Goal: Information Seeking & Learning: Learn about a topic

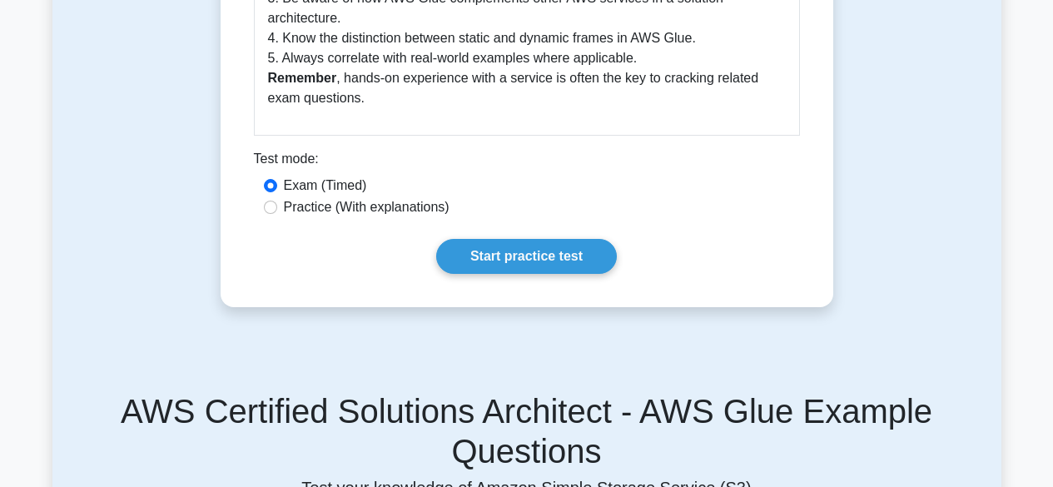
scroll to position [900, 0]
click at [483, 275] on link "Start practice test" at bounding box center [526, 257] width 181 height 35
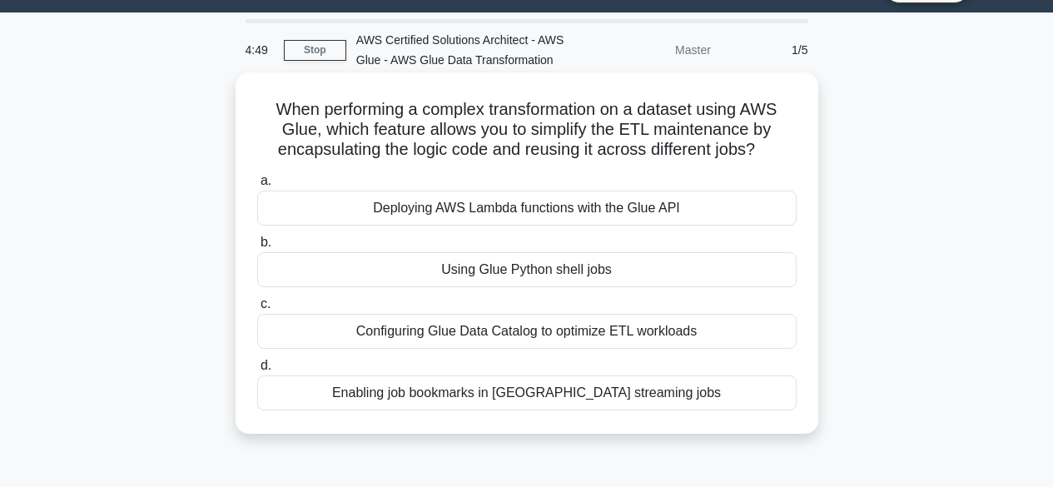
scroll to position [51, 0]
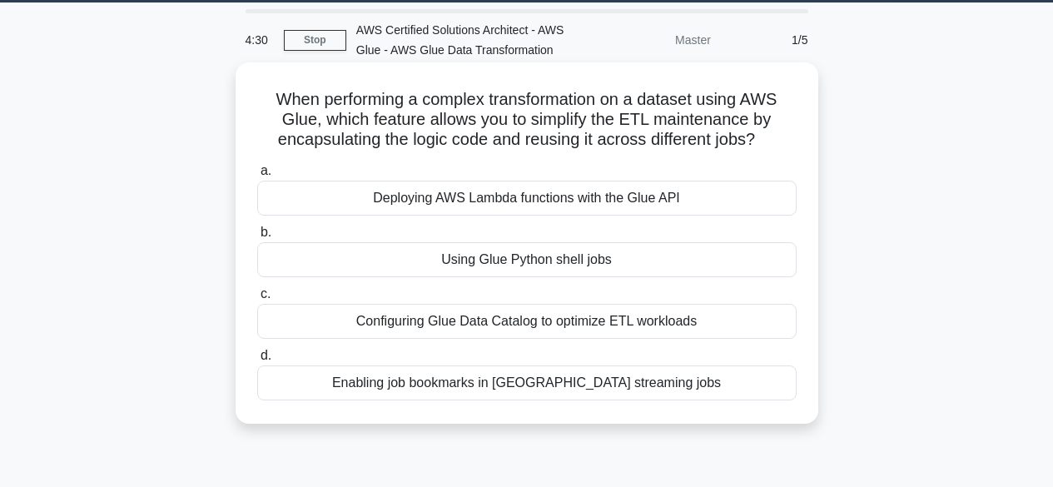
click at [444, 277] on div "Using Glue Python shell jobs" at bounding box center [526, 259] width 539 height 35
click at [257, 238] on input "b. Using Glue Python shell jobs" at bounding box center [257, 232] width 0 height 11
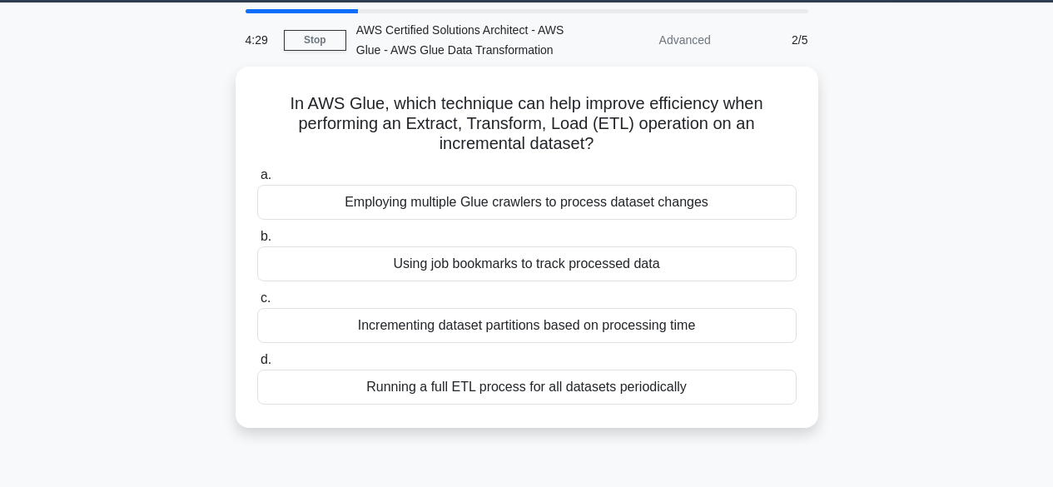
scroll to position [0, 0]
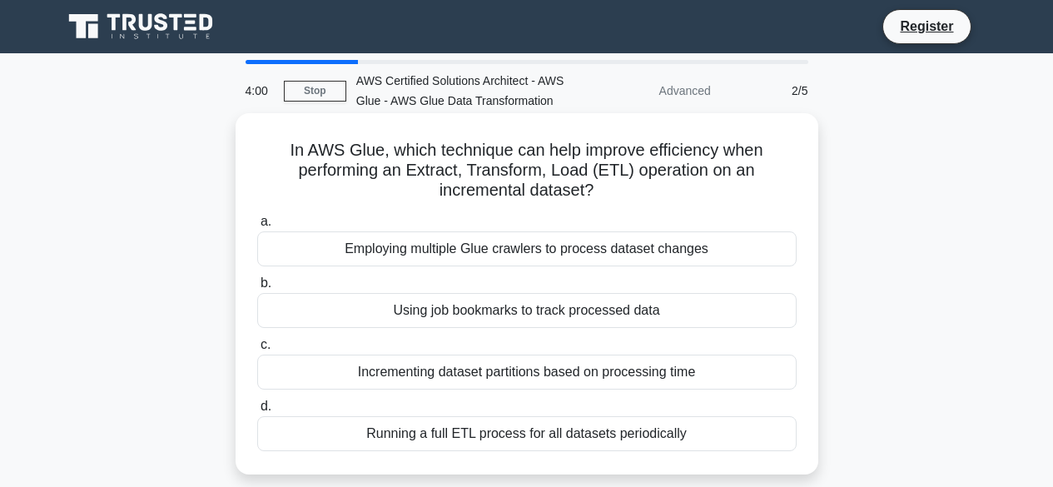
click at [548, 266] on div "Employing multiple Glue crawlers to process dataset changes" at bounding box center [526, 248] width 539 height 35
click at [257, 227] on input "a. Employing multiple Glue crawlers to process dataset changes" at bounding box center [257, 221] width 0 height 11
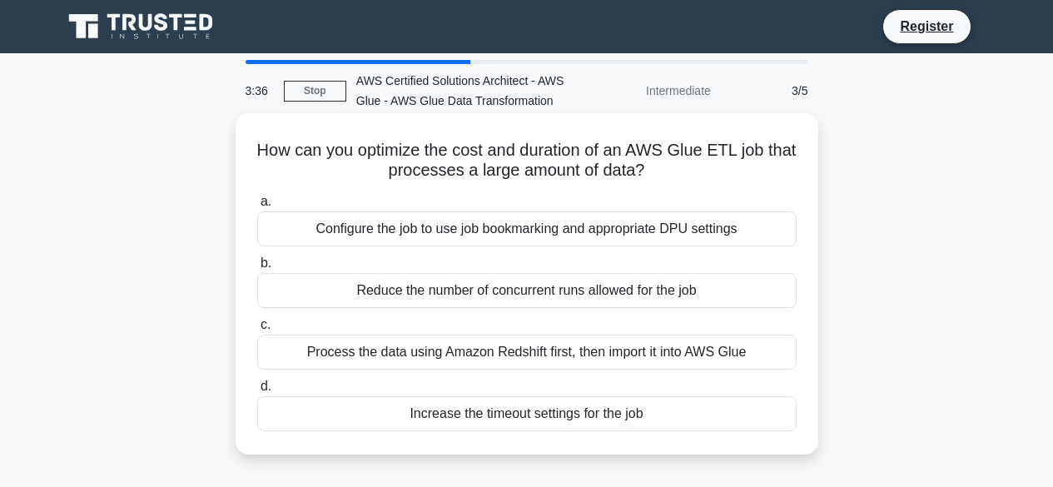
click at [519, 308] on div "Reduce the number of concurrent runs allowed for the job" at bounding box center [526, 290] width 539 height 35
click at [257, 269] on input "b. Reduce the number of concurrent runs allowed for the job" at bounding box center [257, 263] width 0 height 11
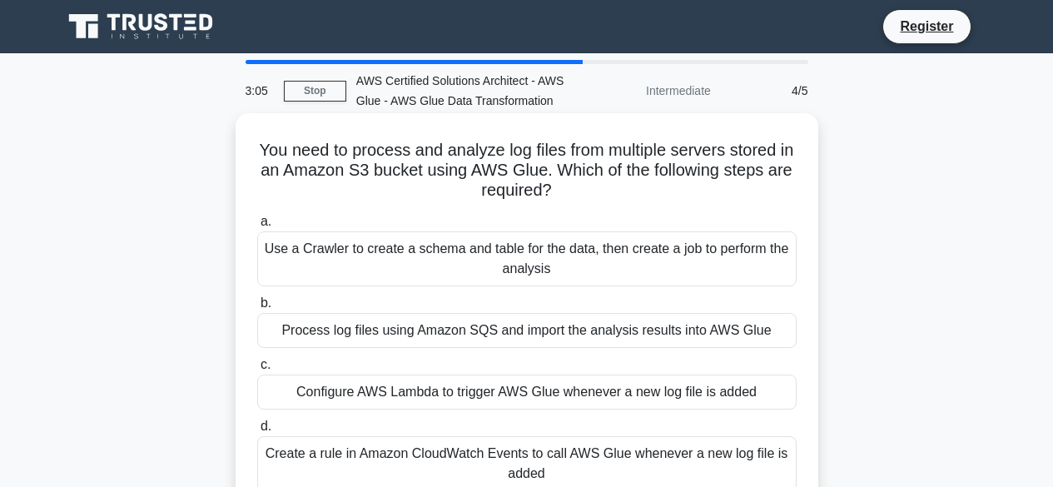
click at [393, 486] on div "Create a rule in Amazon CloudWatch Events to call AWS Glue whenever a new log f…" at bounding box center [526, 463] width 539 height 55
click at [257, 432] on input "d. Create a rule in Amazon CloudWatch Events to call AWS Glue whenever a new lo…" at bounding box center [257, 426] width 0 height 11
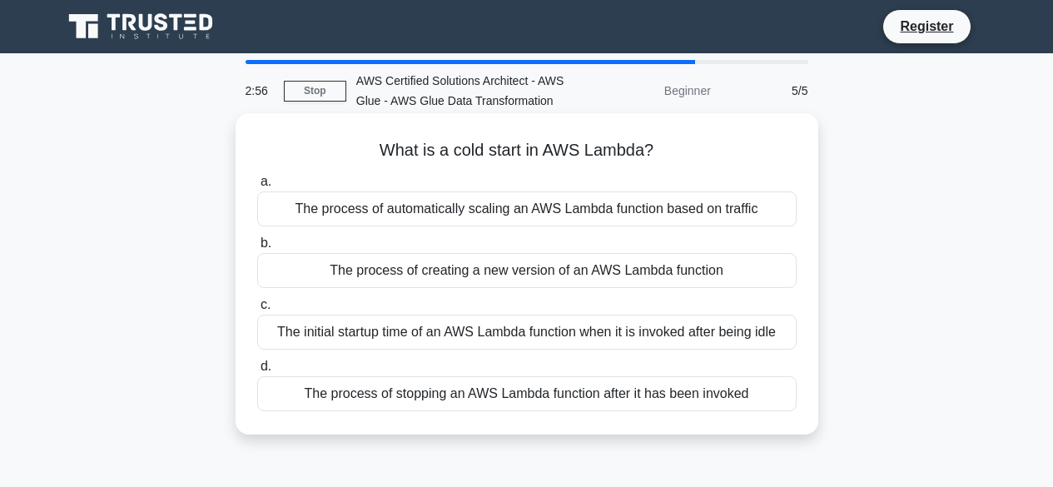
click at [501, 350] on div "The initial startup time of an AWS Lambda function when it is invoked after bei…" at bounding box center [526, 332] width 539 height 35
click at [257, 310] on input "c. The initial startup time of an AWS Lambda function when it is invoked after …" at bounding box center [257, 305] width 0 height 11
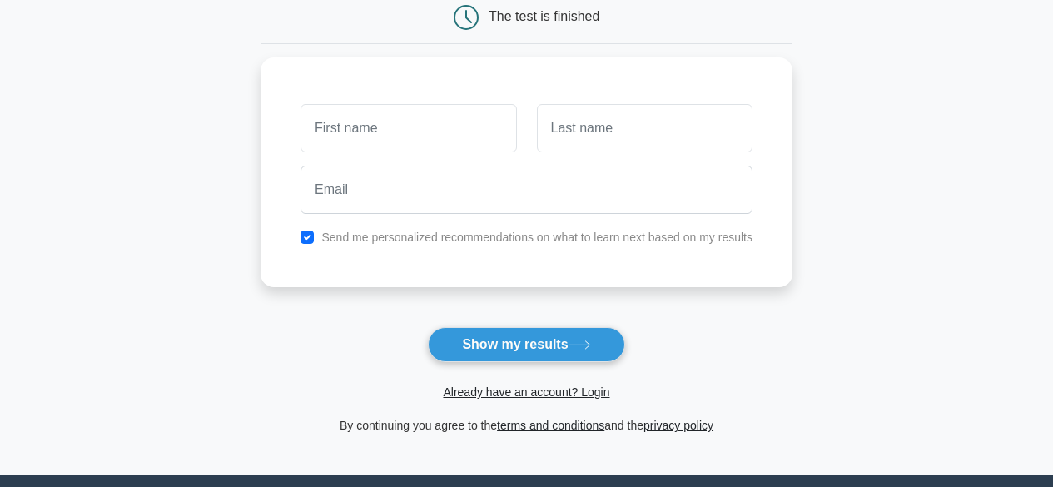
scroll to position [178, 0]
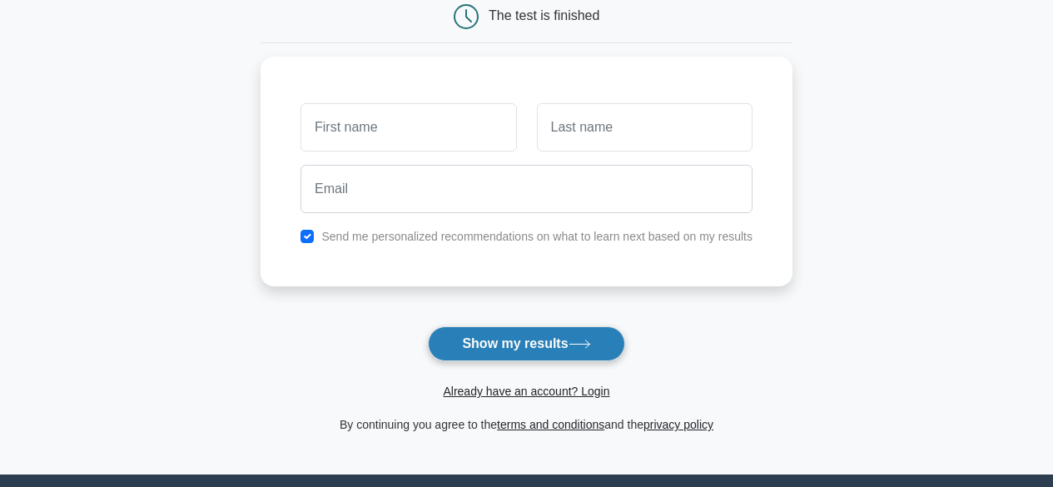
click at [489, 356] on button "Show my results" at bounding box center [526, 343] width 196 height 35
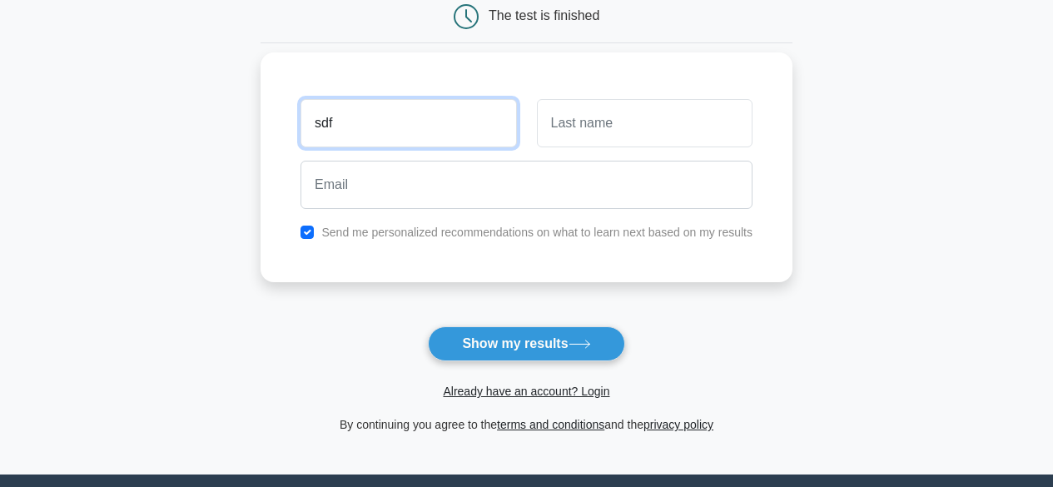
type input "sdf"
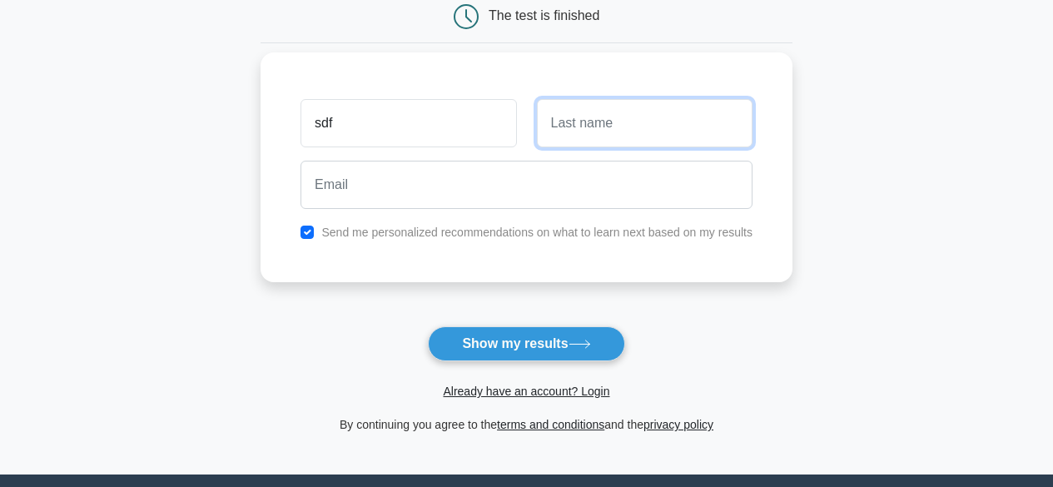
click at [613, 116] on input "text" at bounding box center [645, 123] width 216 height 48
type input "asdfasdf"
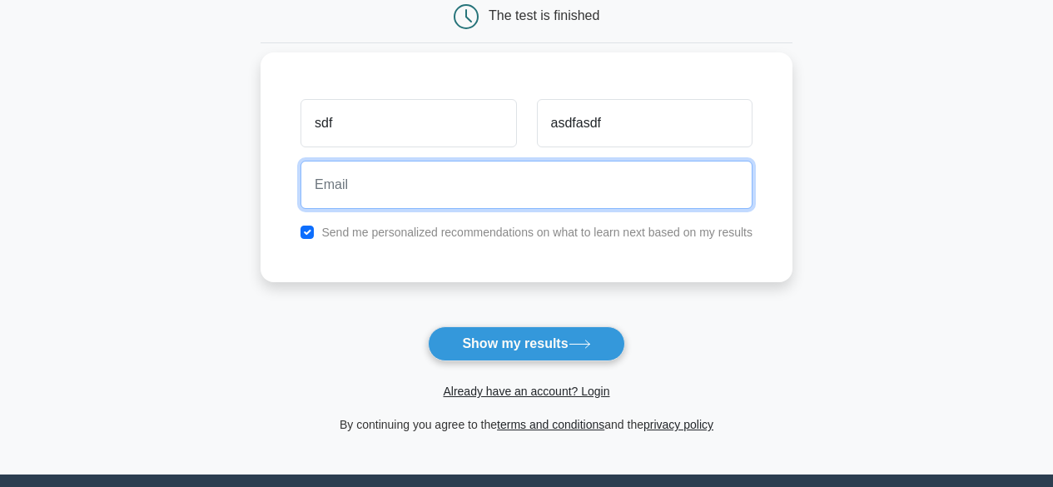
click at [484, 192] on input "email" at bounding box center [526, 185] width 452 height 48
click at [484, 192] on input "as" at bounding box center [526, 185] width 452 height 48
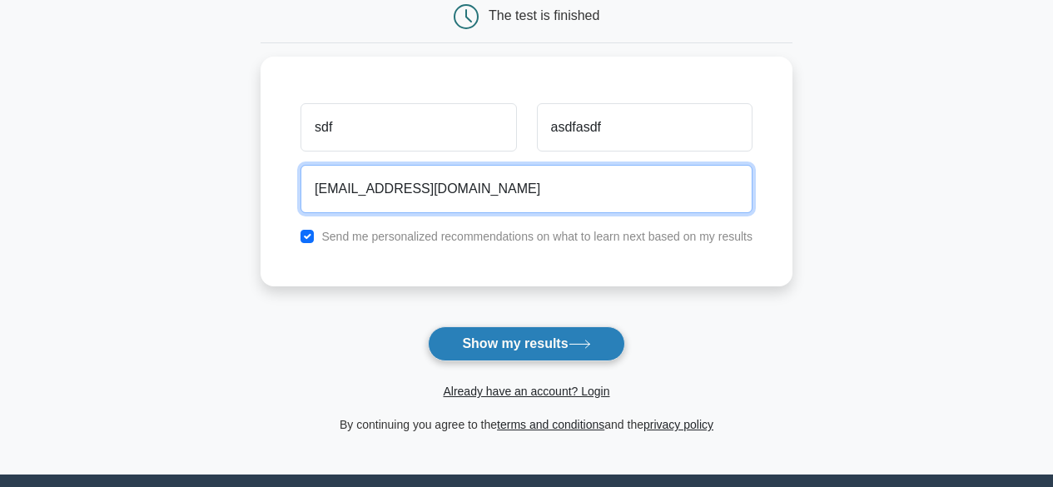
type input "adfass@gmail.com"
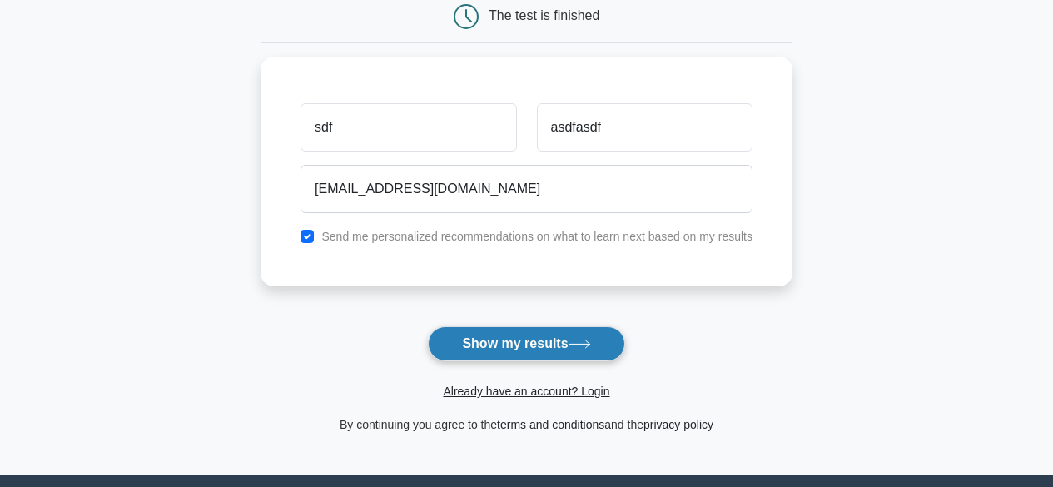
click at [484, 340] on button "Show my results" at bounding box center [526, 343] width 196 height 35
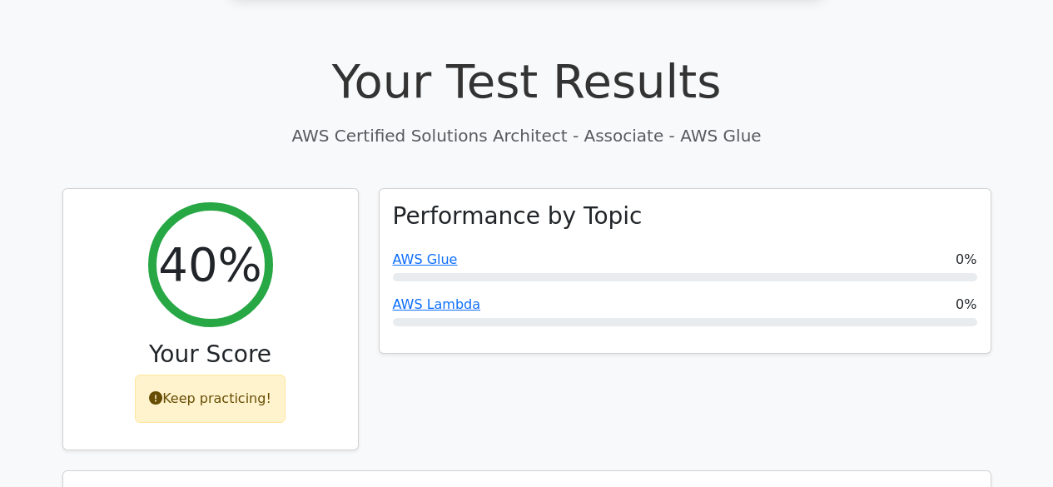
scroll to position [533, 0]
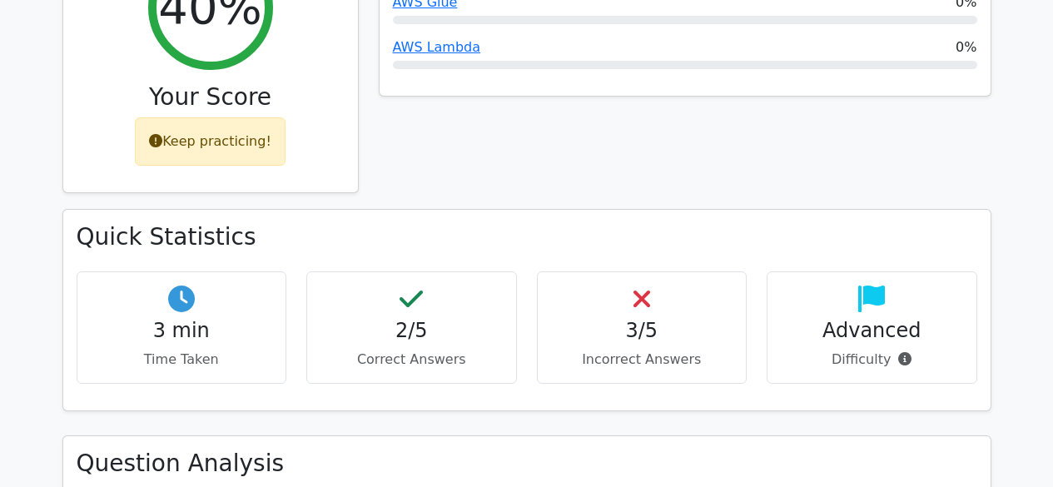
click at [626, 329] on h4 "3/5" at bounding box center [642, 331] width 182 height 24
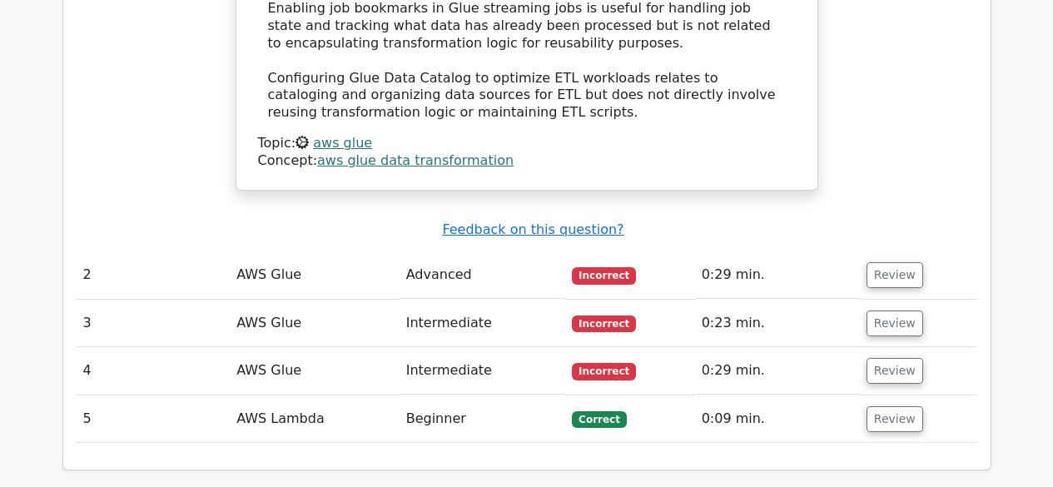
scroll to position [1941, 0]
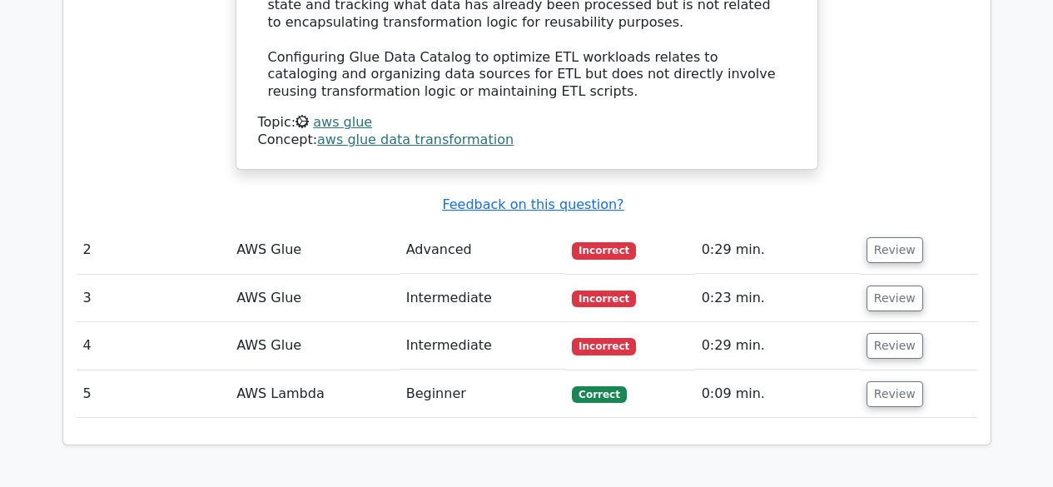
click at [413, 245] on td "Advanced" at bounding box center [483, 249] width 166 height 47
click at [891, 250] on button "Review" at bounding box center [894, 250] width 57 height 26
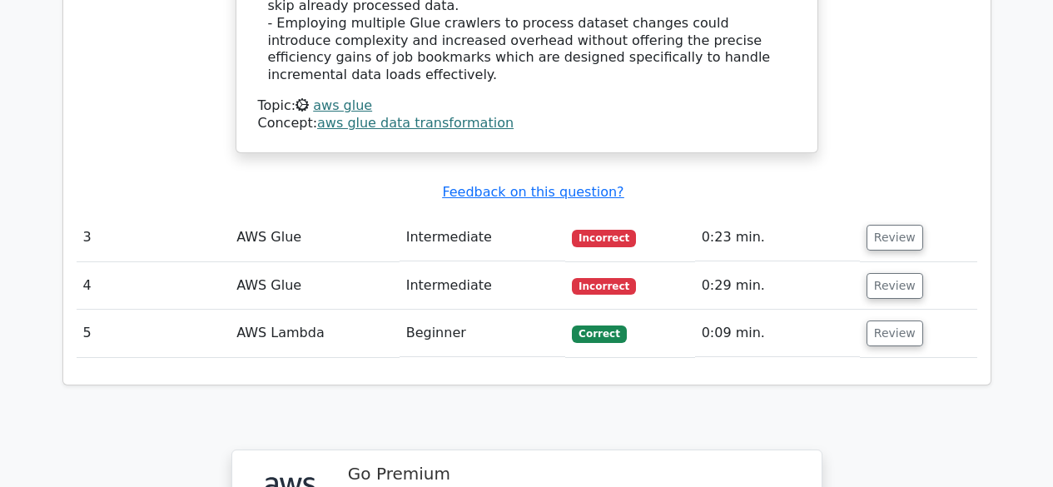
scroll to position [2839, 0]
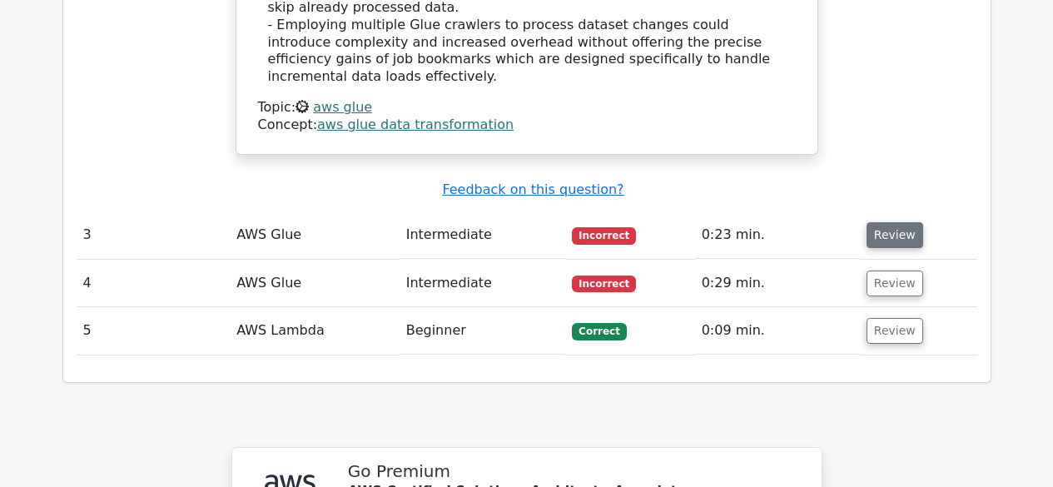
click at [886, 238] on button "Review" at bounding box center [894, 235] width 57 height 26
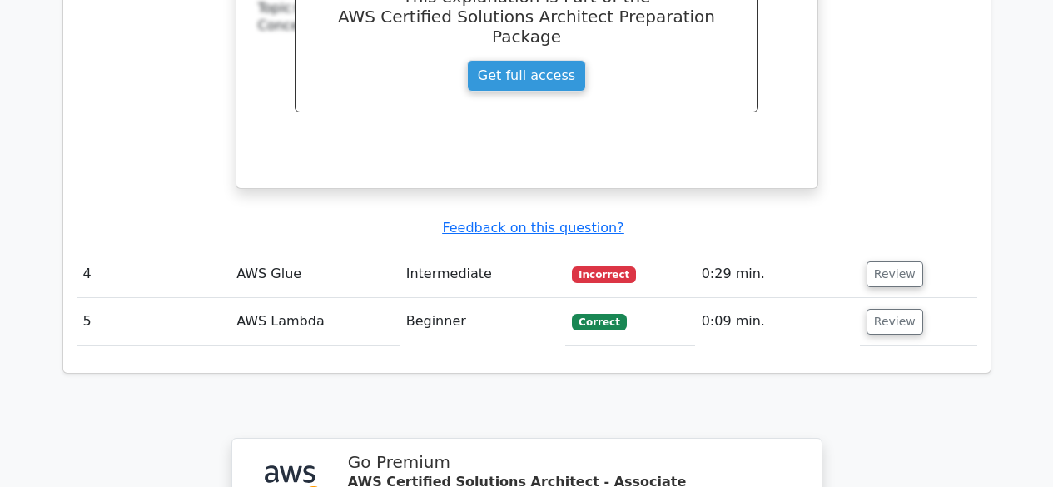
scroll to position [3536, 0]
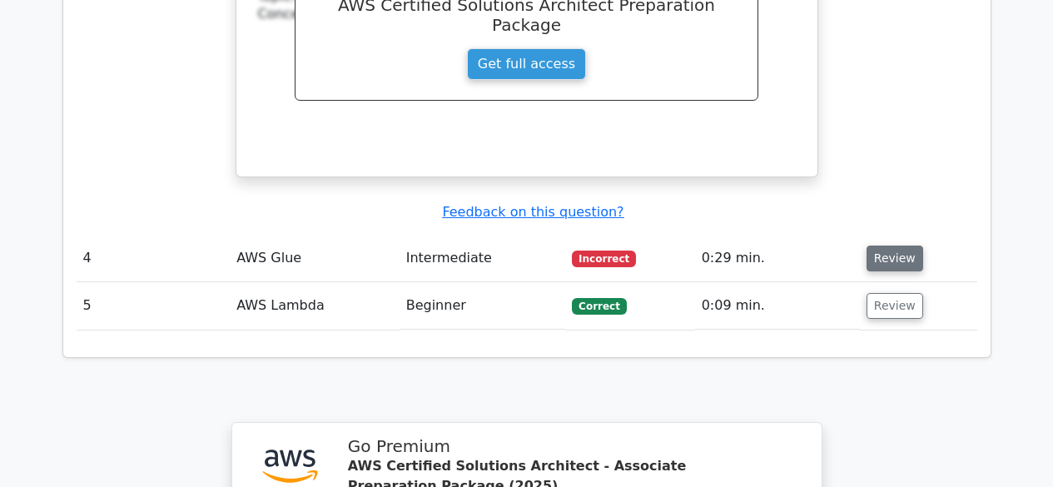
click at [891, 264] on button "Review" at bounding box center [894, 259] width 57 height 26
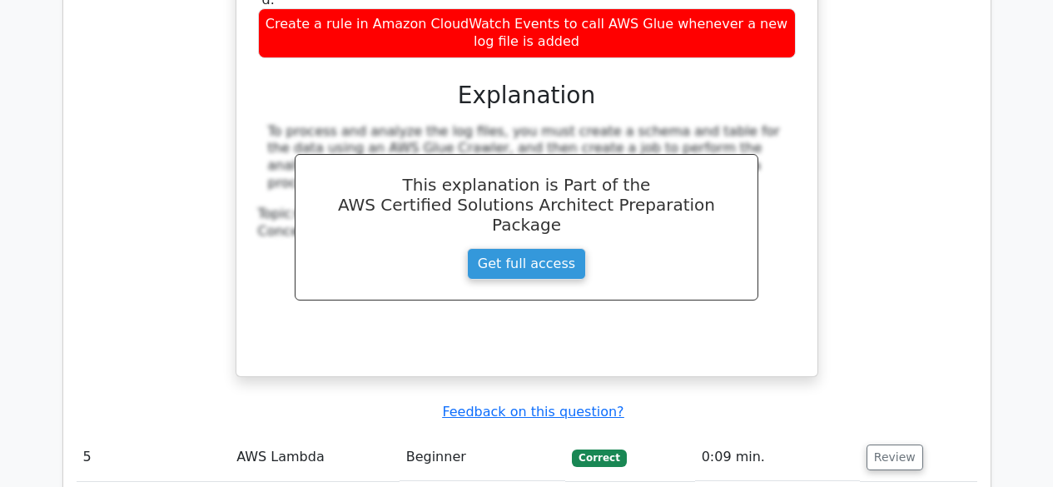
scroll to position [4196, 0]
